Goal: Answer question/provide support: Share knowledge or assist other users

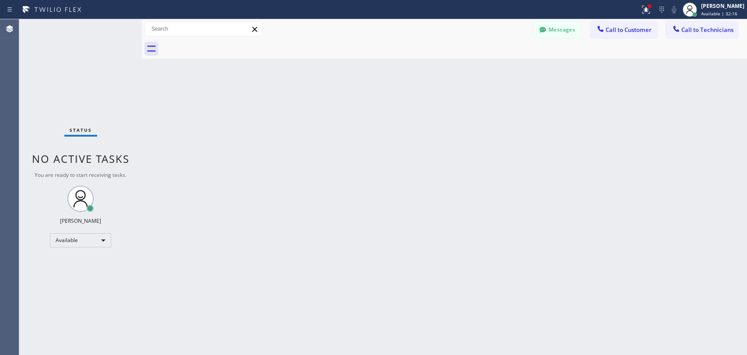
click at [705, 31] on span "Call to Technicians" at bounding box center [707, 30] width 52 height 8
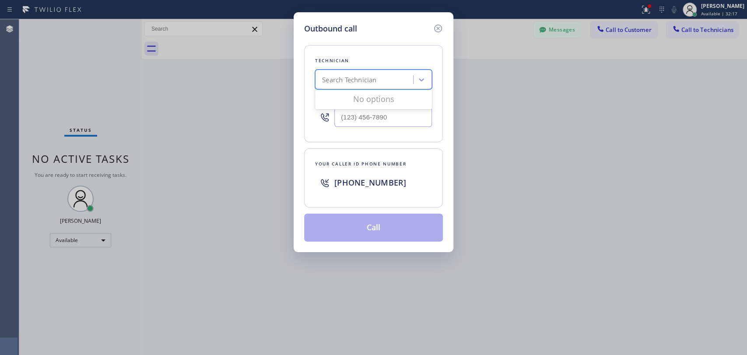
click at [395, 88] on div "Search Technician" at bounding box center [373, 80] width 117 height 20
type input "sebast"
click at [370, 112] on div "[PERSON_NAME]" at bounding box center [373, 114] width 117 height 16
type input "[PHONE_NUMBER]"
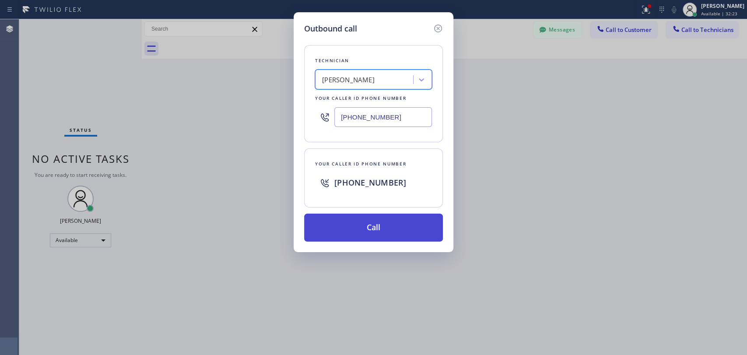
click at [365, 225] on button "Call" at bounding box center [373, 227] width 139 height 28
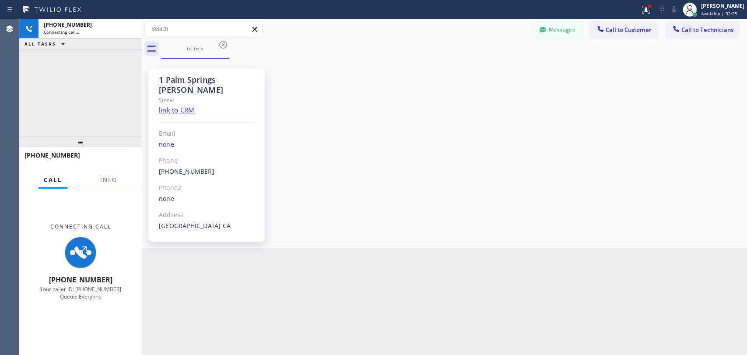
scroll to position [4, 0]
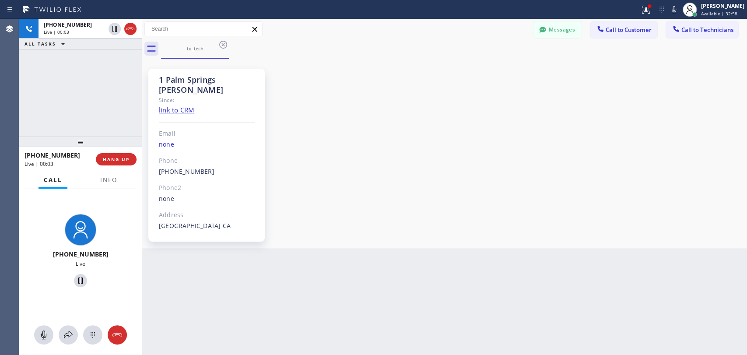
click at [45, 112] on div "[PHONE_NUMBER] Live | 00:03 ALL TASKS ALL TASKS ACTIVE TASKS TASKS IN WRAP UP" at bounding box center [80, 77] width 122 height 117
drag, startPoint x: 121, startPoint y: 160, endPoint x: 417, endPoint y: 121, distance: 299.2
click at [417, 121] on div "[PHONE_NUMBER] Live | 00:07 ALL TASKS ALL TASKS ACTIVE TASKS TASKS IN WRAP UP […" at bounding box center [382, 187] width 727 height 336
click at [118, 155] on button "HANG UP" at bounding box center [116, 159] width 41 height 12
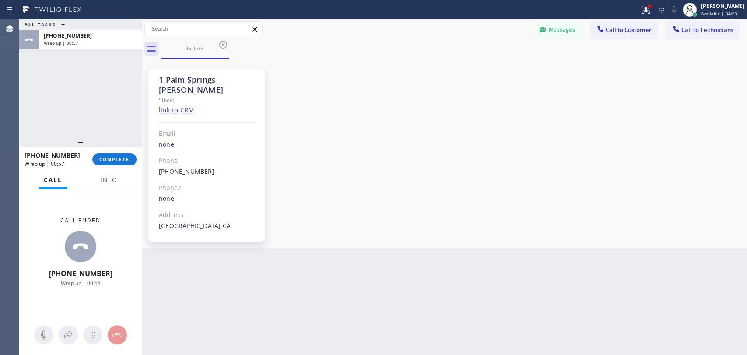
click at [38, 101] on div "ALL TASKS ALL TASKS ACTIVE TASKS TASKS IN WRAP UP [PHONE_NUMBER] Wrap up | 00:57" at bounding box center [80, 77] width 122 height 117
click at [114, 160] on span "COMPLETE" at bounding box center [114, 159] width 30 height 6
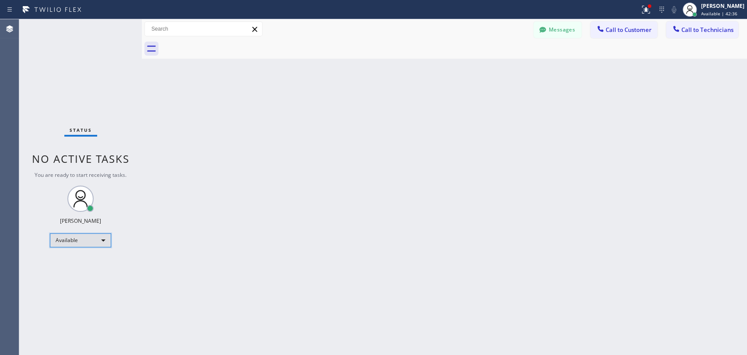
click at [80, 233] on div "Available" at bounding box center [80, 240] width 61 height 14
click at [82, 255] on li "Offline" at bounding box center [79, 251] width 59 height 10
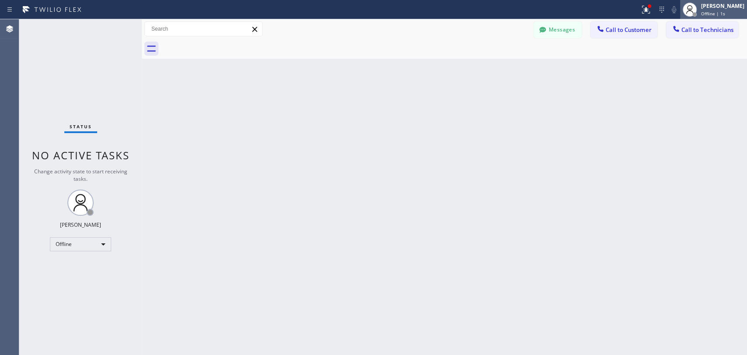
click at [710, 10] on span "Offline | 1s" at bounding box center [713, 13] width 24 height 6
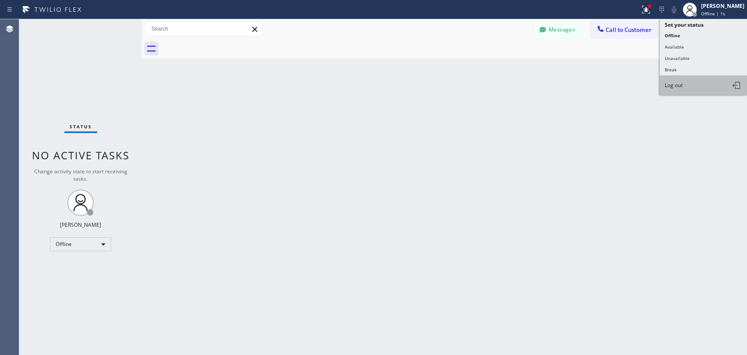
click at [675, 87] on button "Log out" at bounding box center [702, 85] width 87 height 19
